Goal: Information Seeking & Learning: Learn about a topic

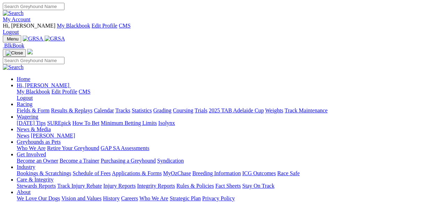
click at [33, 107] on link "Fields & Form" at bounding box center [33, 110] width 33 height 6
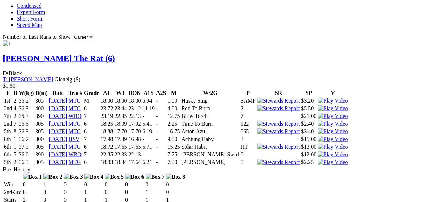
scroll to position [54, 0]
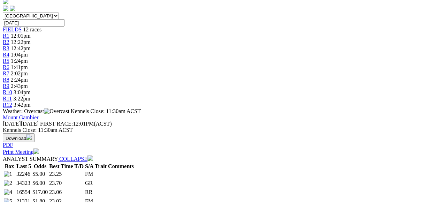
scroll to position [70, 0]
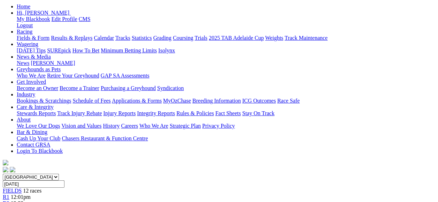
scroll to position [26, 0]
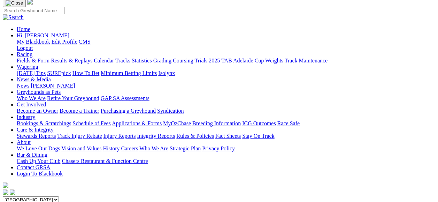
scroll to position [3, 0]
